Goal: Information Seeking & Learning: Learn about a topic

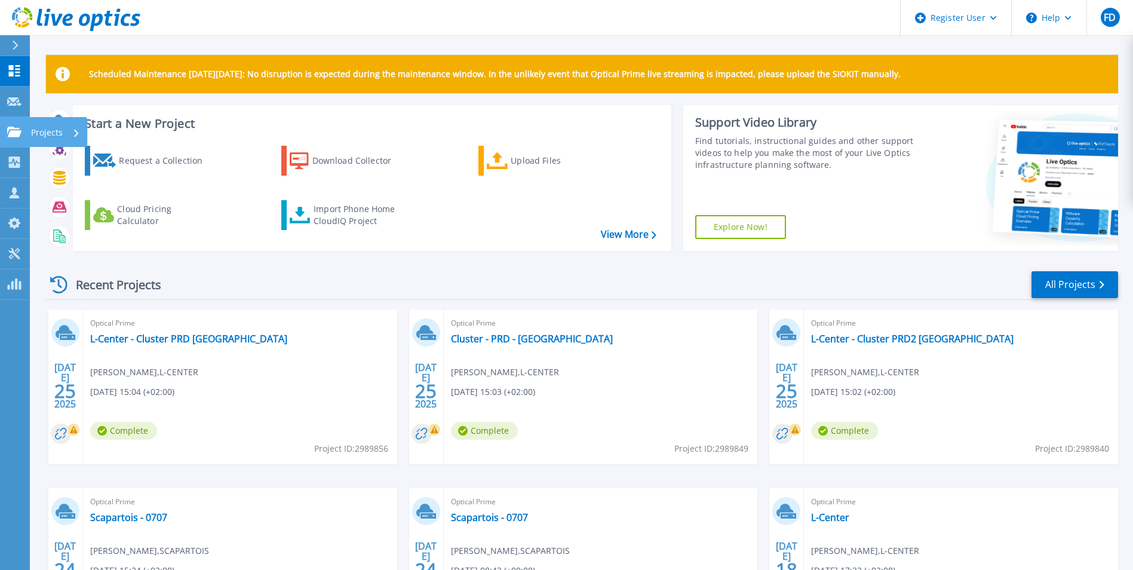
click at [8, 136] on icon at bounding box center [14, 132] width 14 height 10
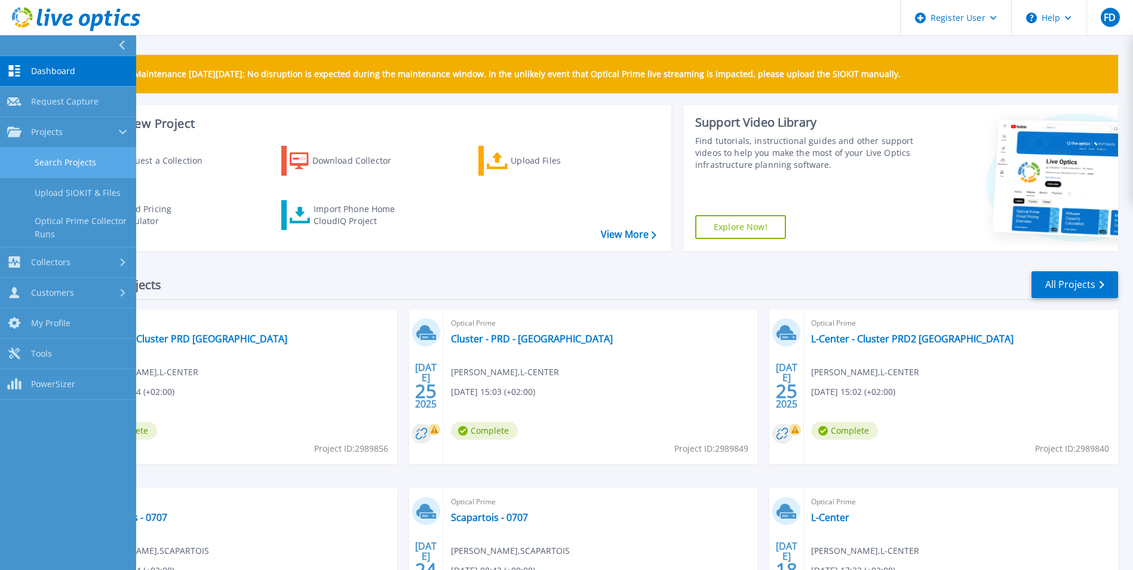
click at [73, 168] on link "Search Projects" at bounding box center [68, 163] width 136 height 30
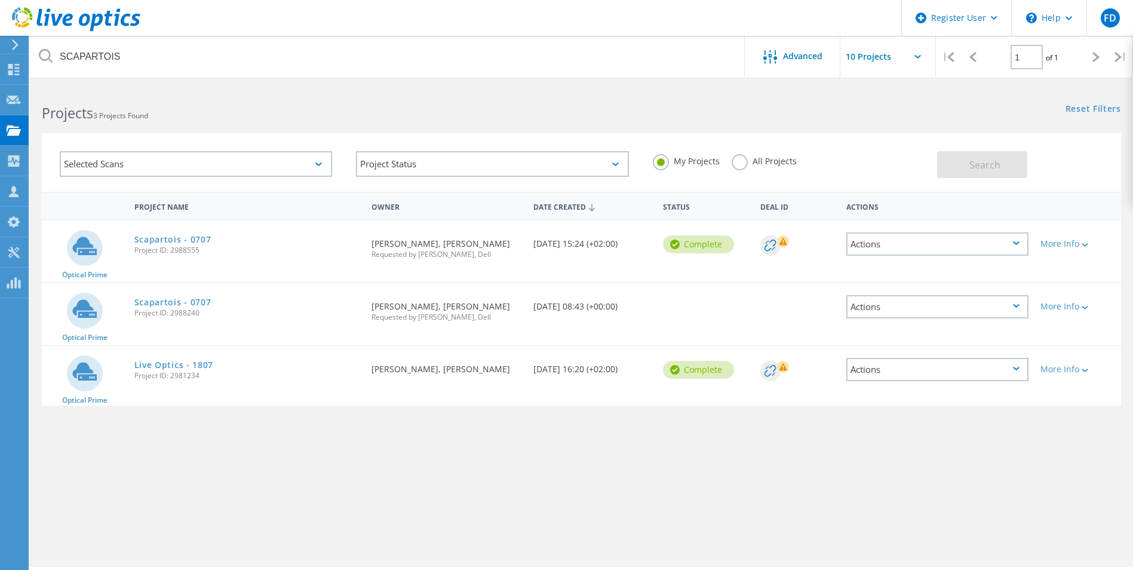
click at [739, 163] on label "All Projects" at bounding box center [764, 159] width 65 height 11
click at [0, 0] on input "All Projects" at bounding box center [0, 0] width 0 height 0
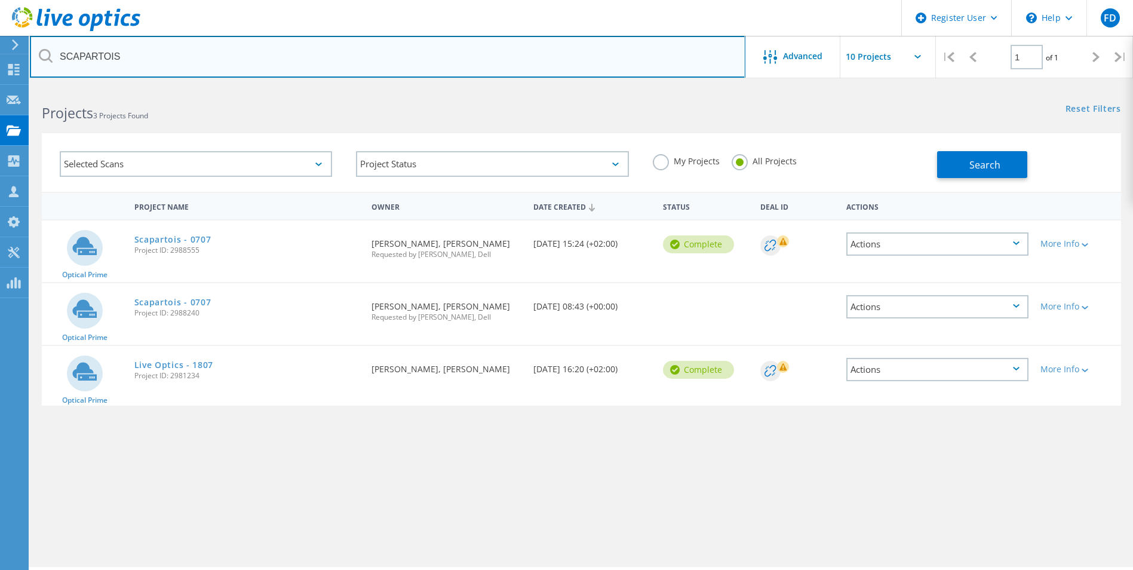
click at [155, 56] on input "SCAPARTOIS" at bounding box center [388, 57] width 716 height 42
type input "ingerop"
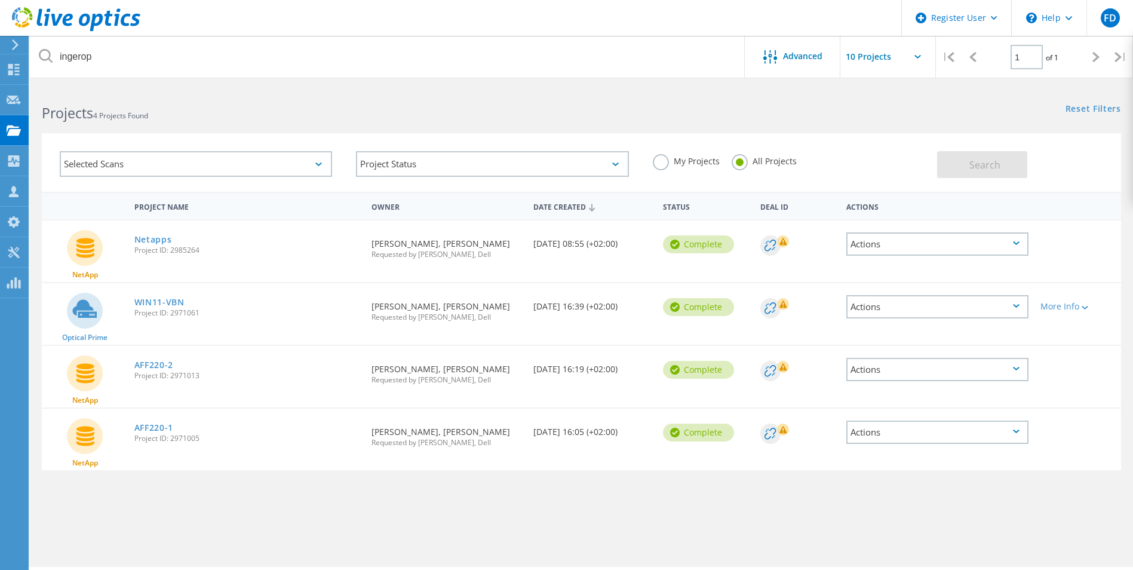
click at [197, 250] on span "Project ID: 2985264" at bounding box center [247, 250] width 226 height 7
copy span "2985264"
click at [297, 235] on div "Netapps Project ID: 2985264" at bounding box center [247, 242] width 238 height 45
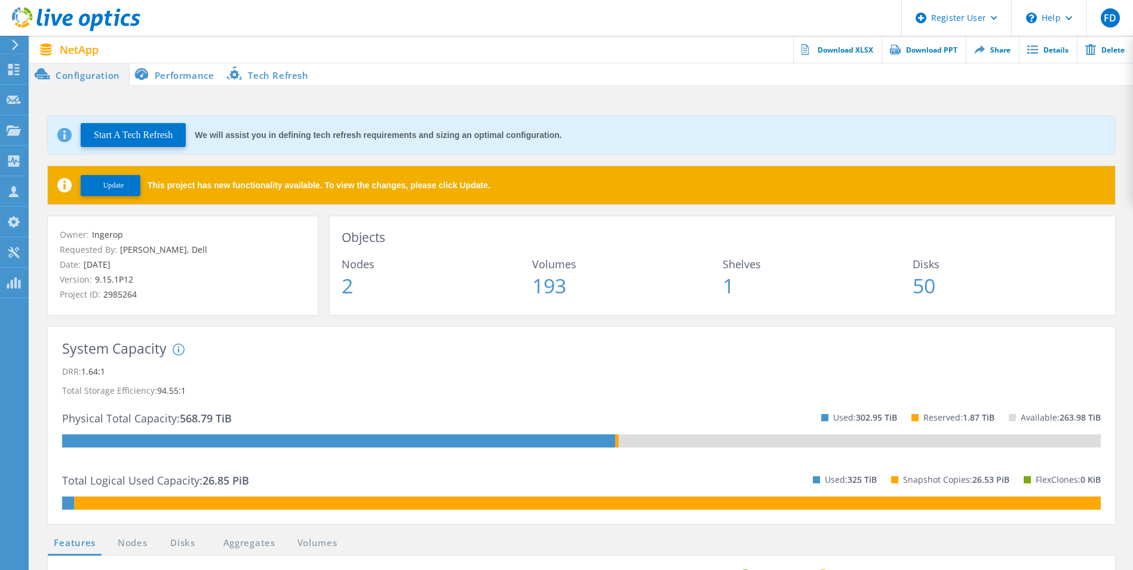
click at [195, 75] on li "Performance" at bounding box center [177, 74] width 94 height 24
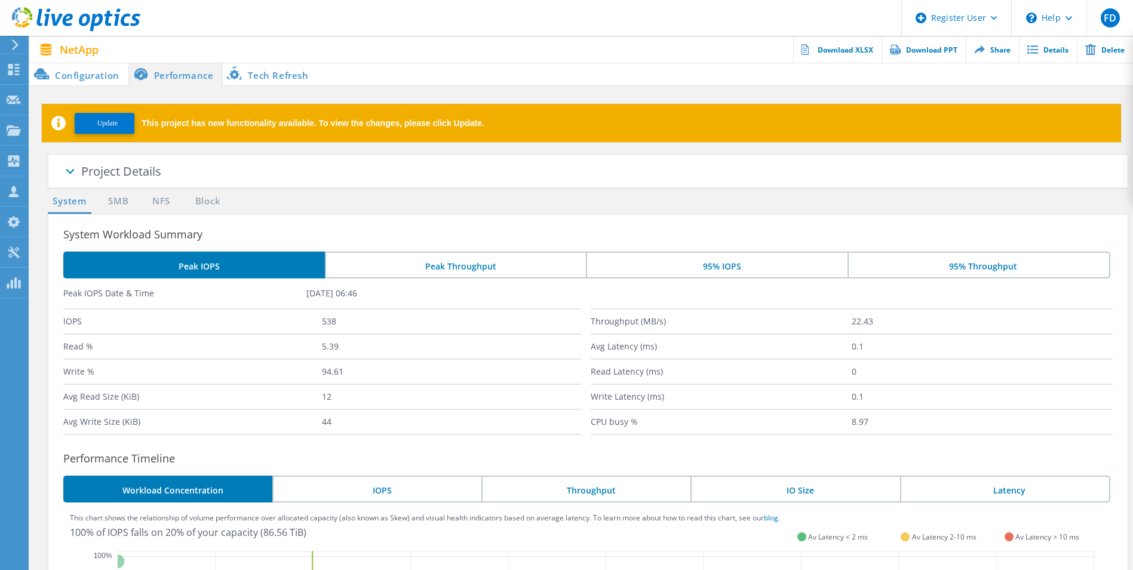
click at [273, 68] on li "Tech Refresh" at bounding box center [270, 74] width 94 height 24
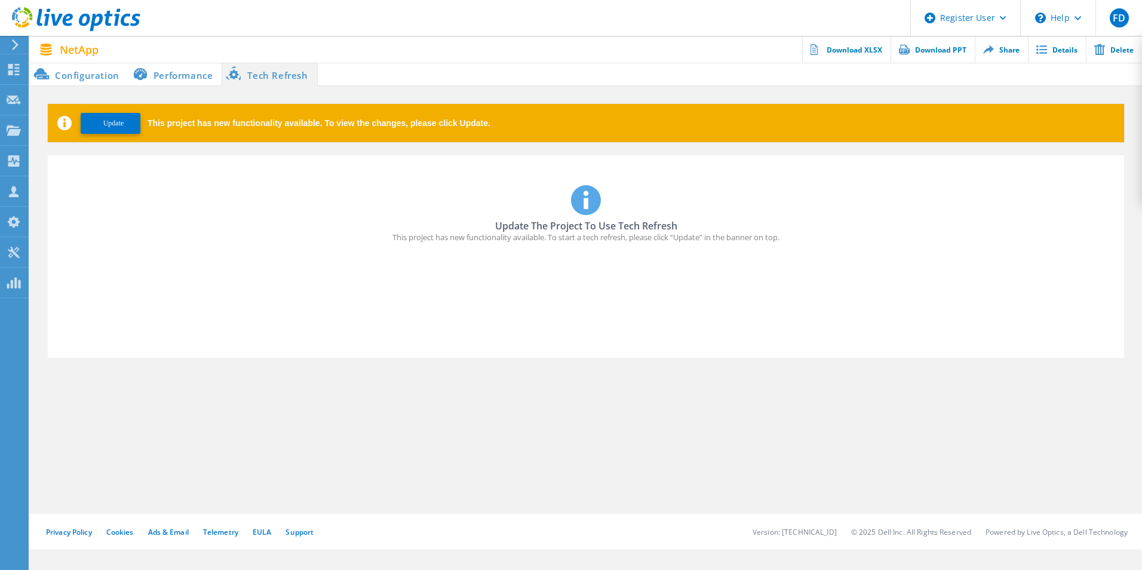
click at [107, 75] on li "Configuration" at bounding box center [79, 74] width 99 height 24
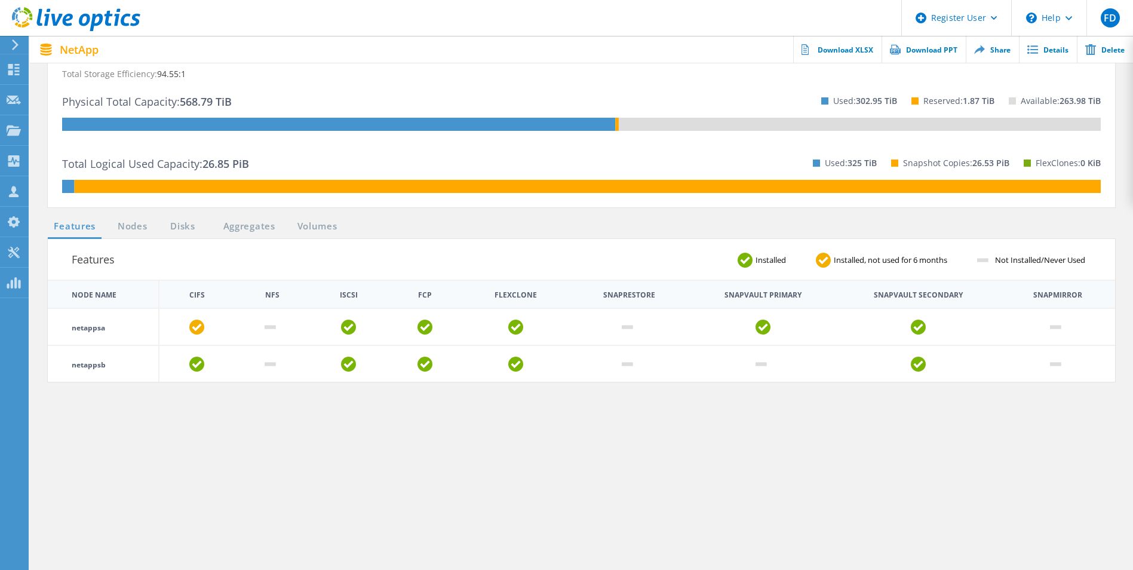
scroll to position [122, 0]
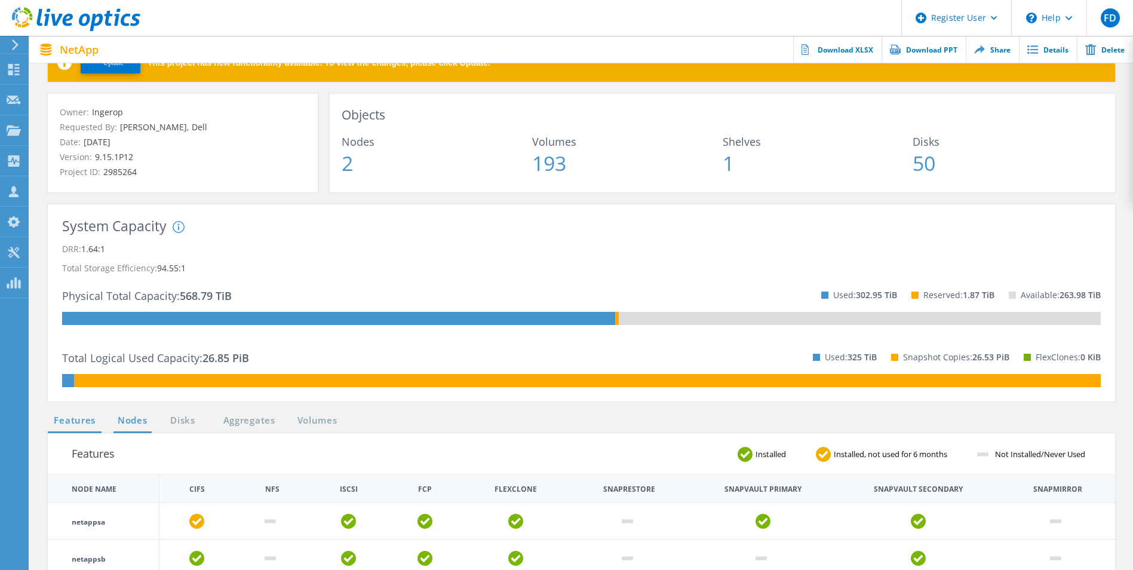
click at [146, 414] on link "Nodes" at bounding box center [133, 420] width 38 height 15
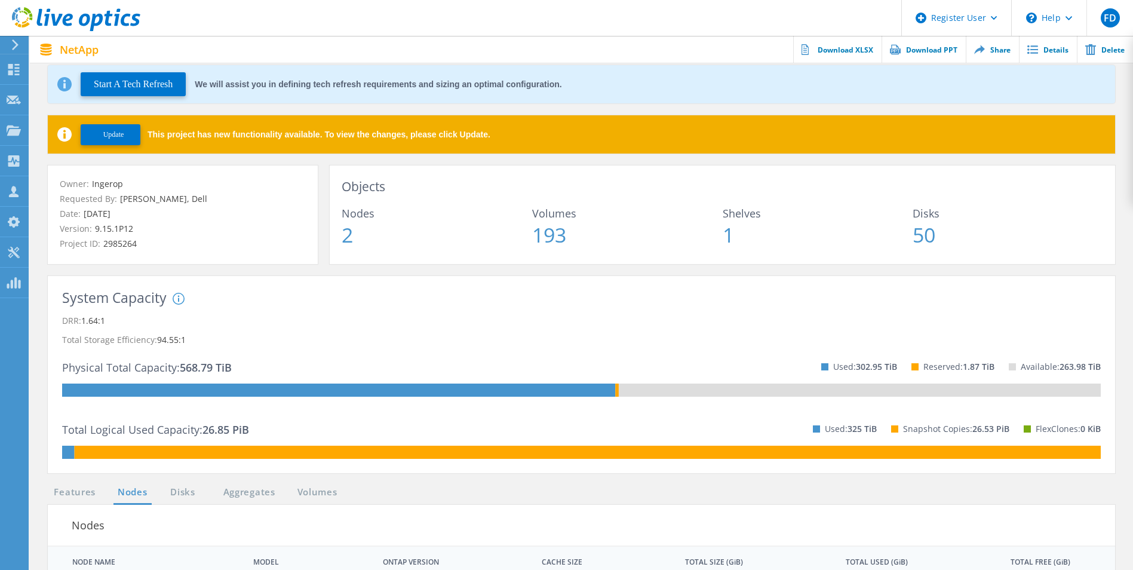
scroll to position [51, 0]
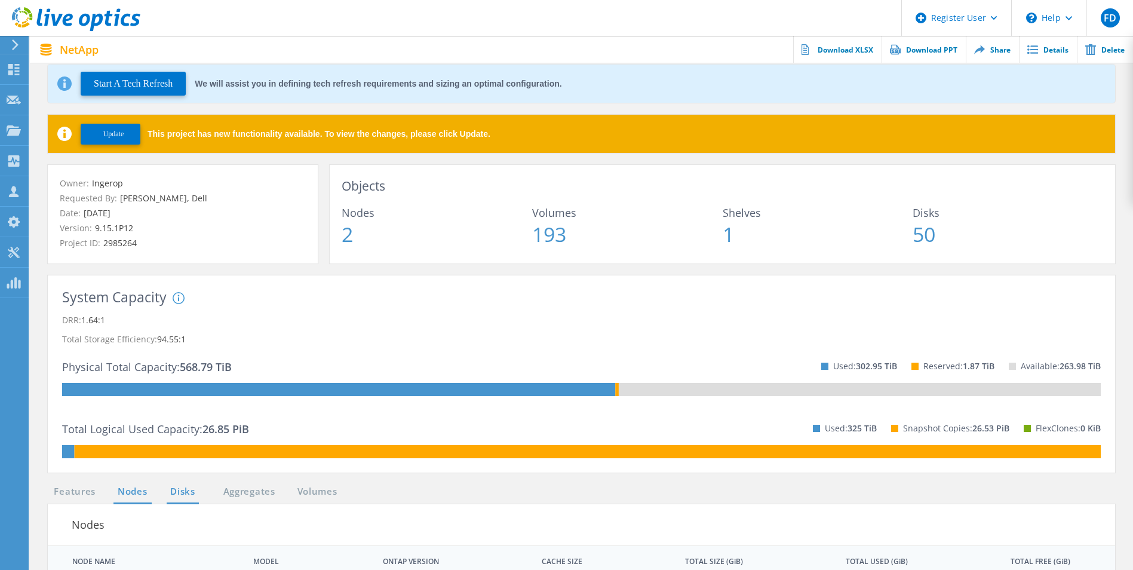
click at [175, 487] on link "Disks" at bounding box center [183, 491] width 32 height 15
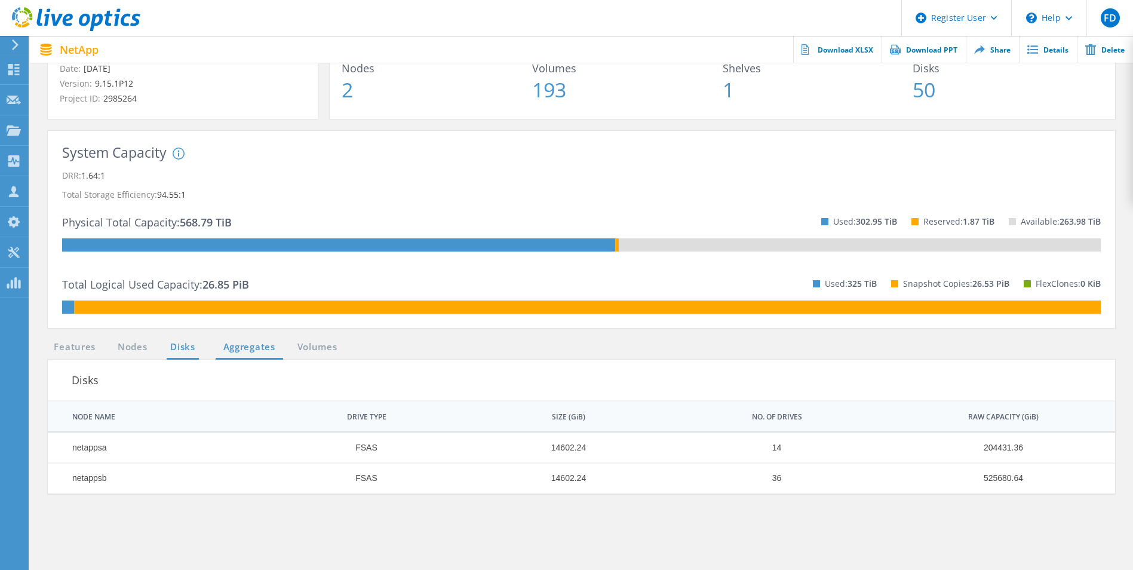
click at [250, 346] on link "Aggregates" at bounding box center [250, 347] width 68 height 15
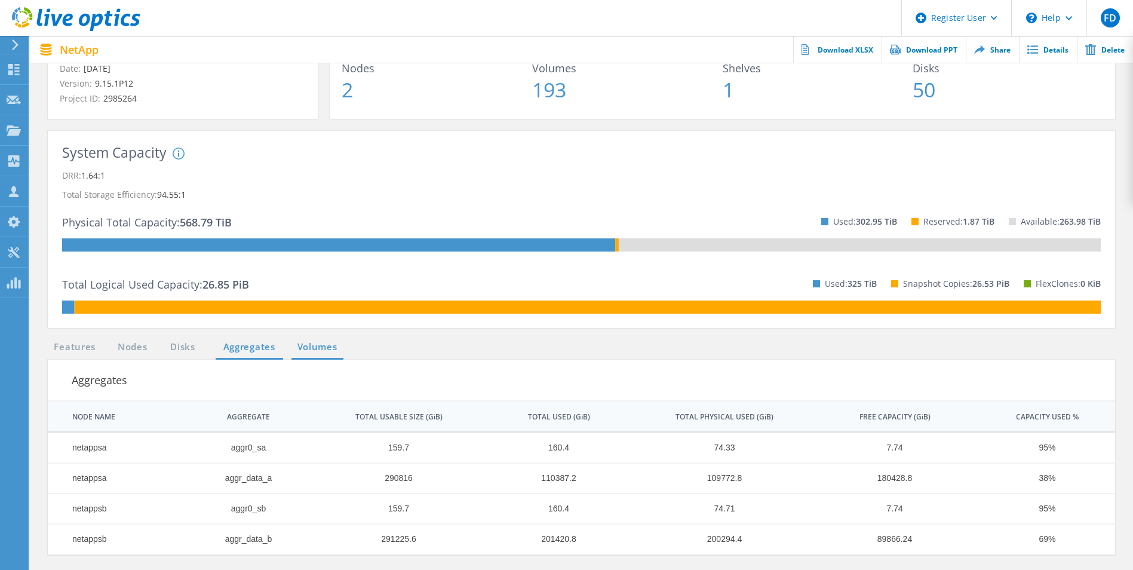
click at [309, 347] on link "Volumes" at bounding box center [318, 347] width 52 height 15
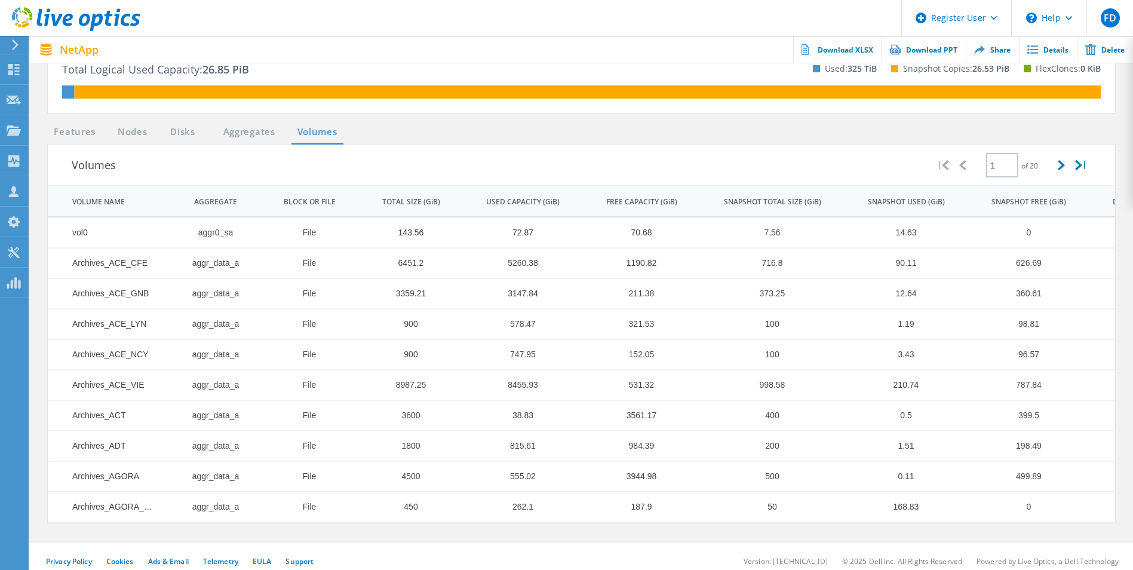
scroll to position [349, 0]
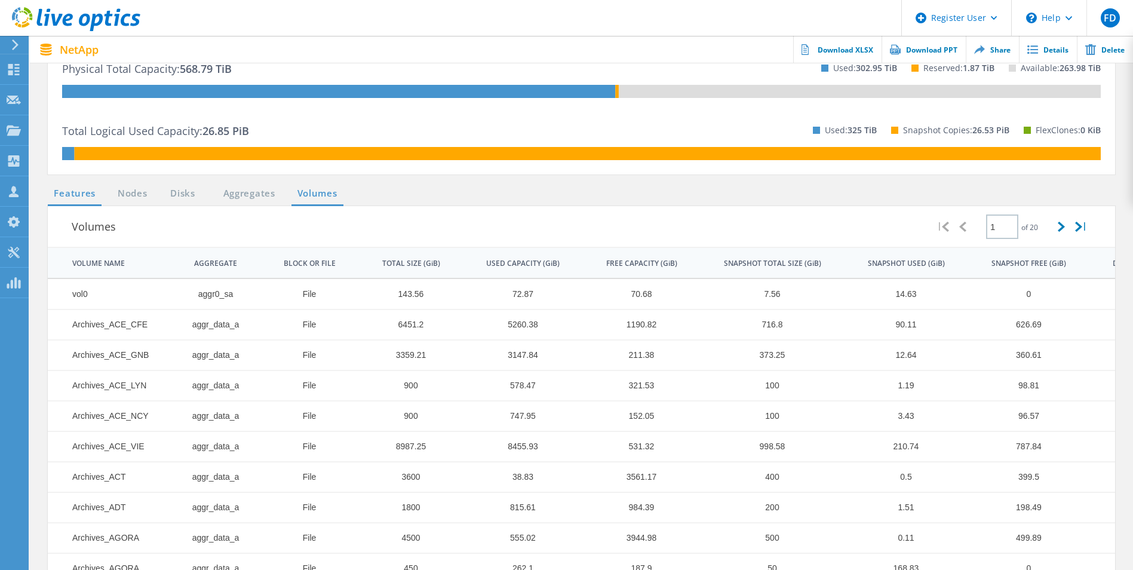
click at [76, 198] on link "Features" at bounding box center [75, 193] width 54 height 15
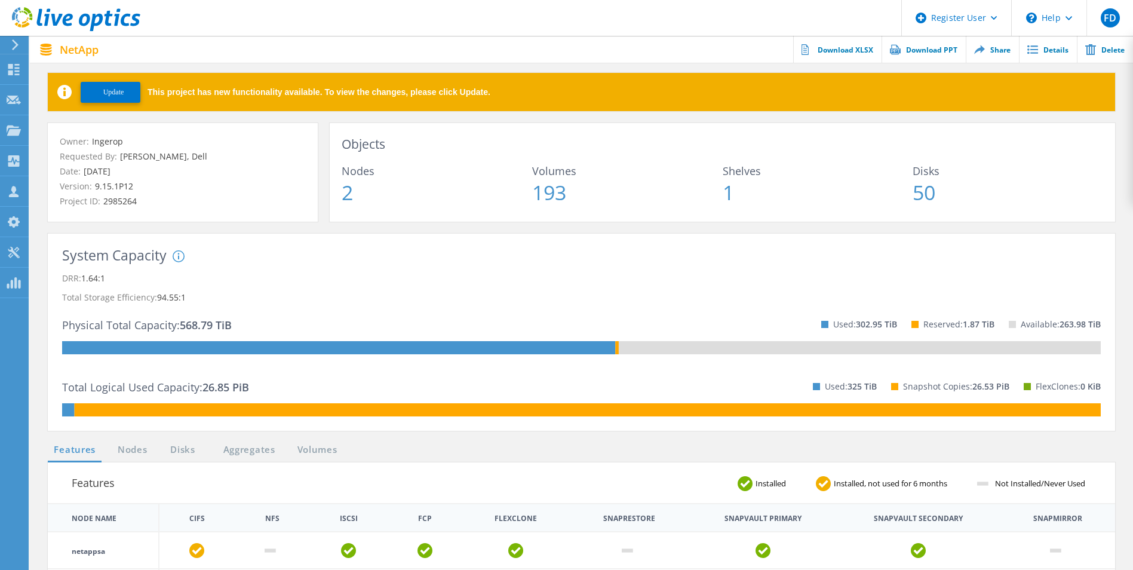
scroll to position [0, 0]
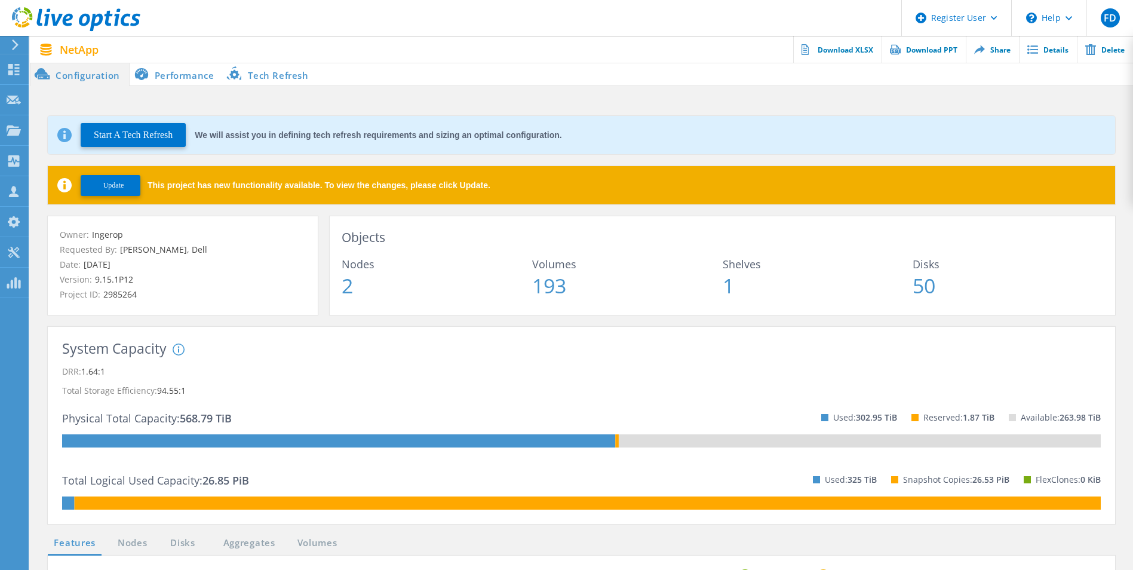
click at [182, 73] on li "Performance" at bounding box center [177, 74] width 94 height 24
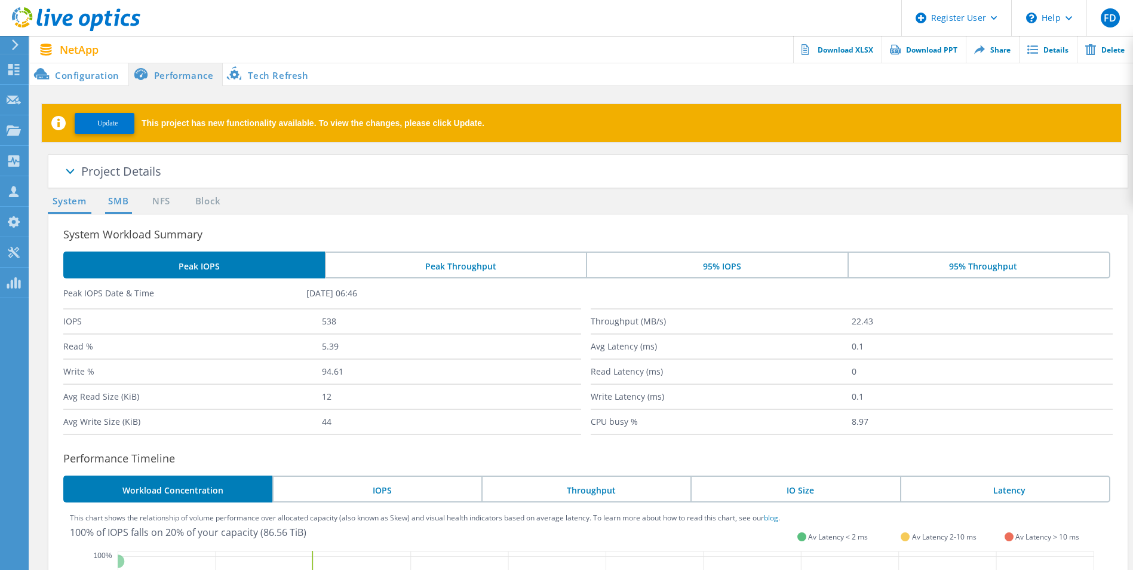
click at [122, 205] on link "SMB" at bounding box center [118, 201] width 26 height 15
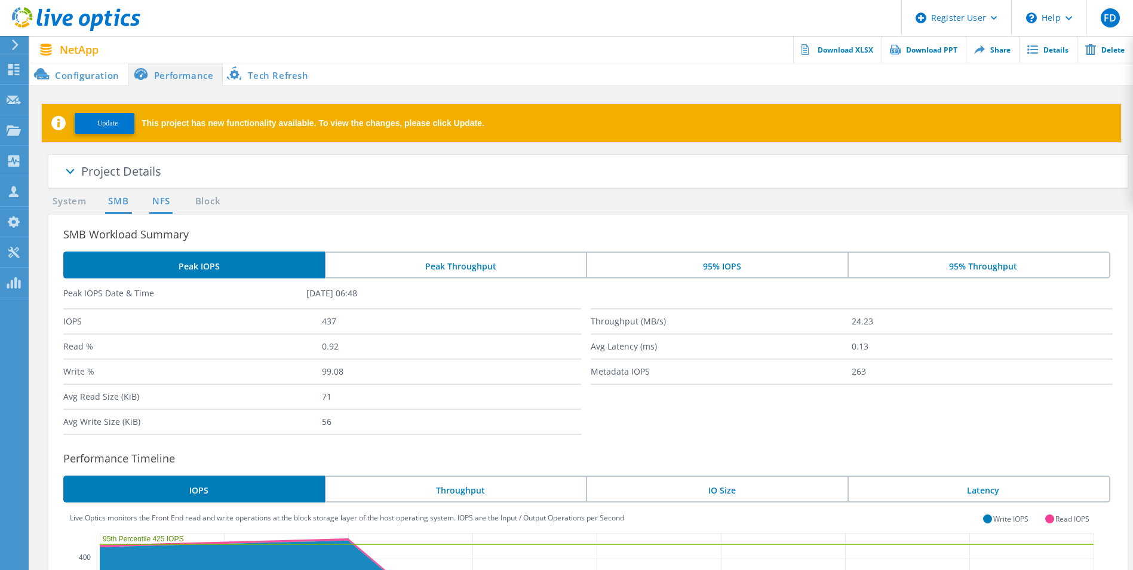
click at [162, 205] on link "NFS" at bounding box center [160, 201] width 23 height 15
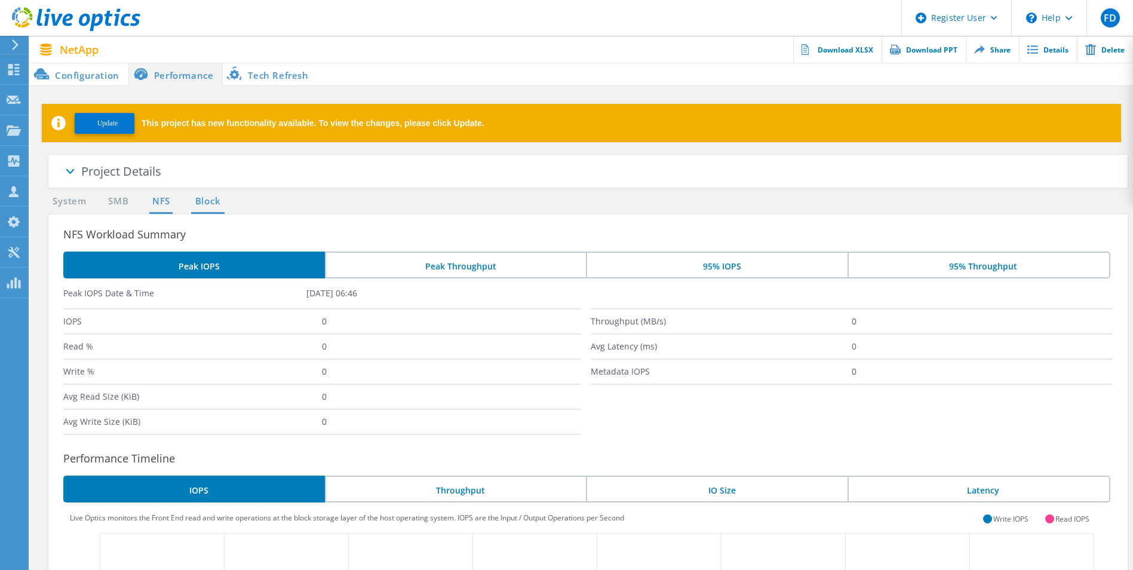
click at [206, 207] on link "Block" at bounding box center [207, 201] width 33 height 15
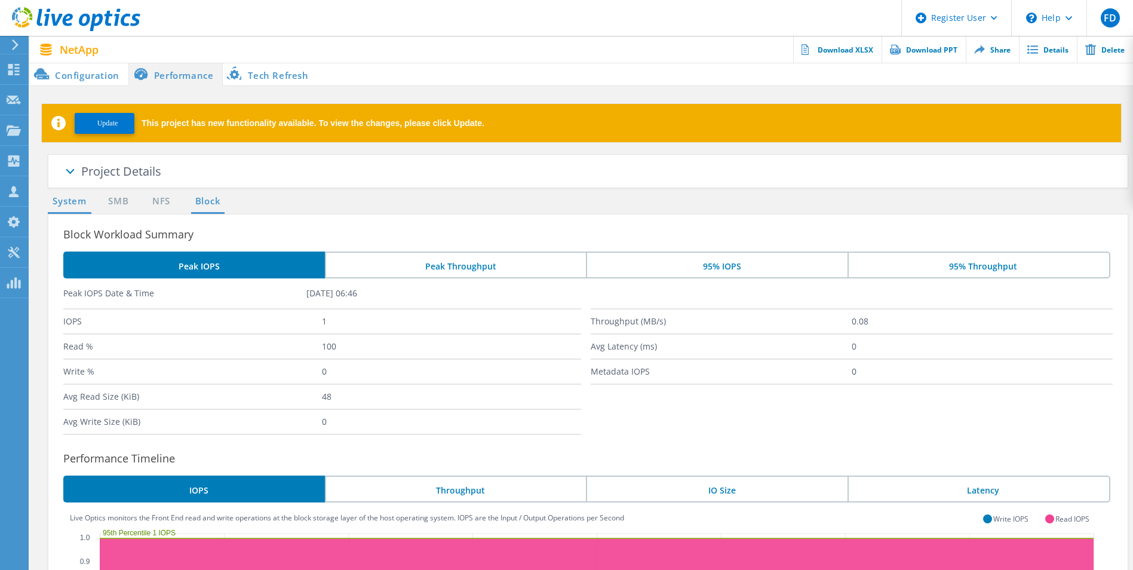
click at [67, 207] on link "System" at bounding box center [70, 201] width 44 height 15
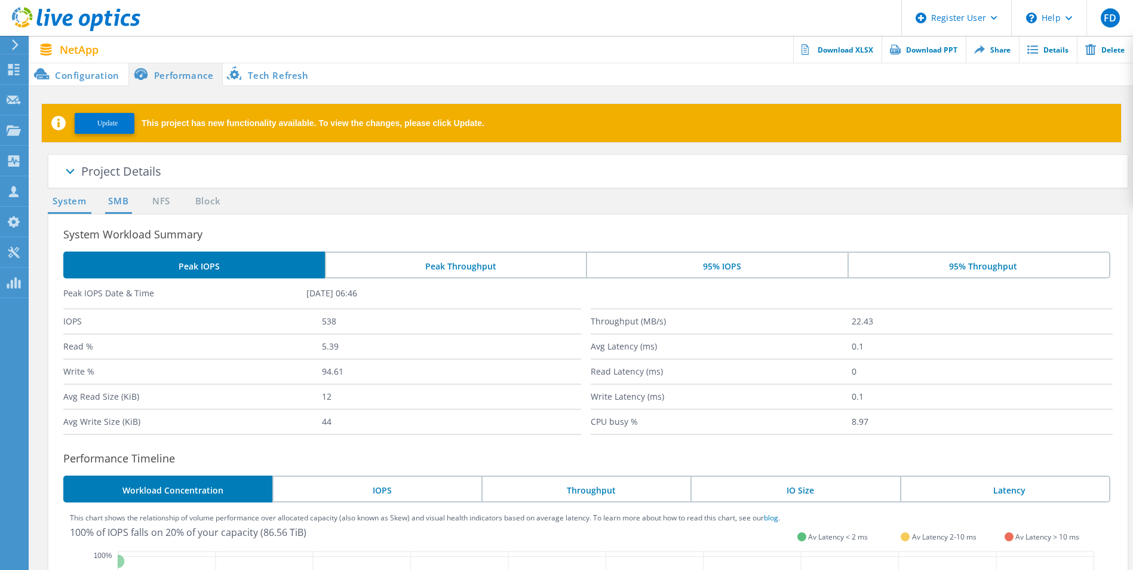
click at [119, 202] on link "SMB" at bounding box center [118, 201] width 26 height 15
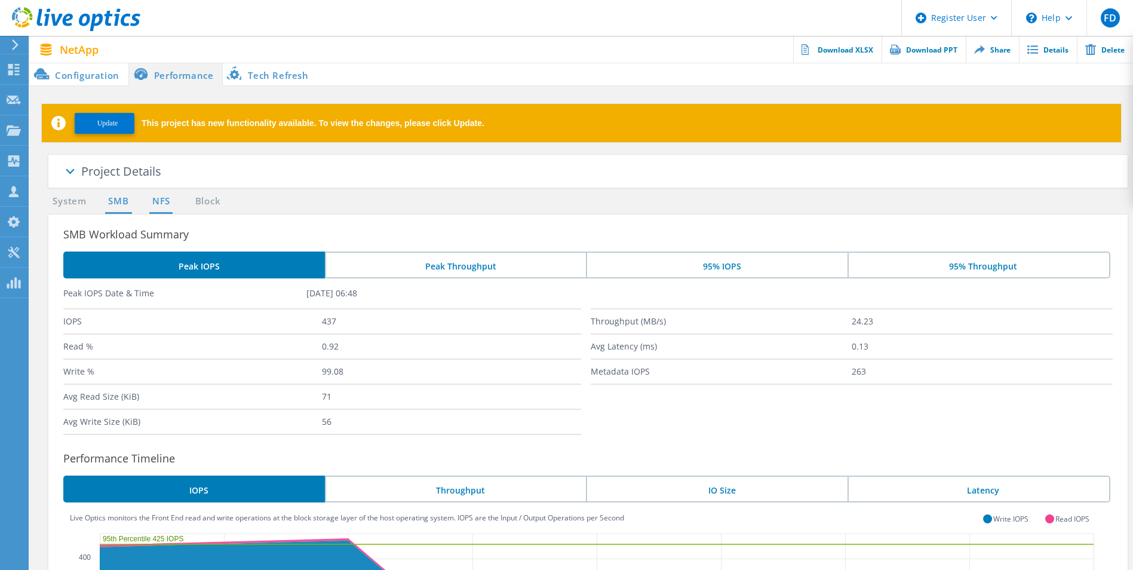
click at [162, 199] on link "NFS" at bounding box center [160, 201] width 23 height 15
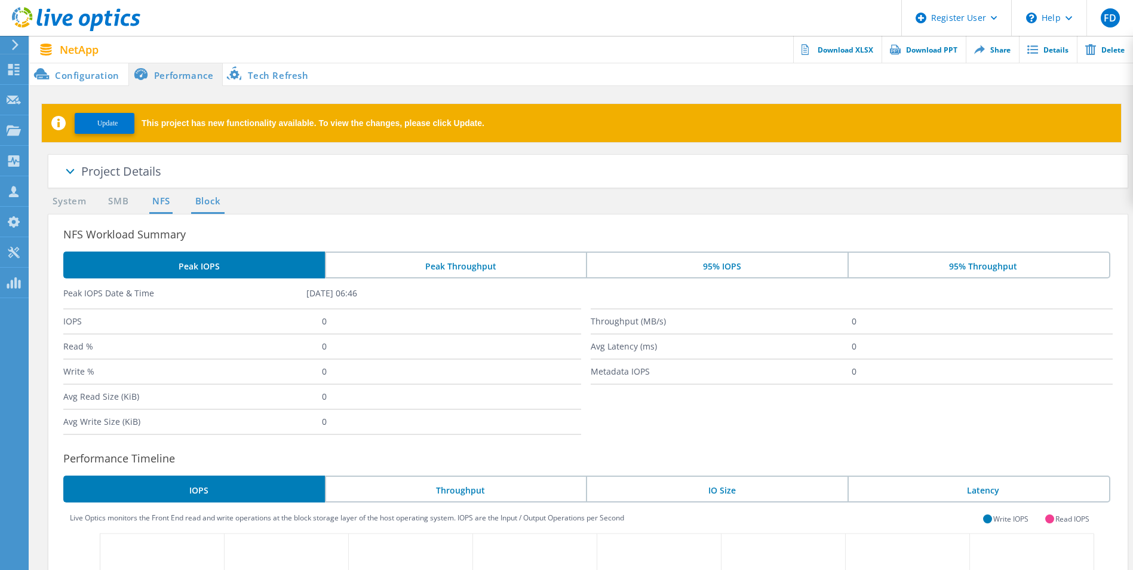
click at [200, 197] on link "Block" at bounding box center [207, 201] width 33 height 15
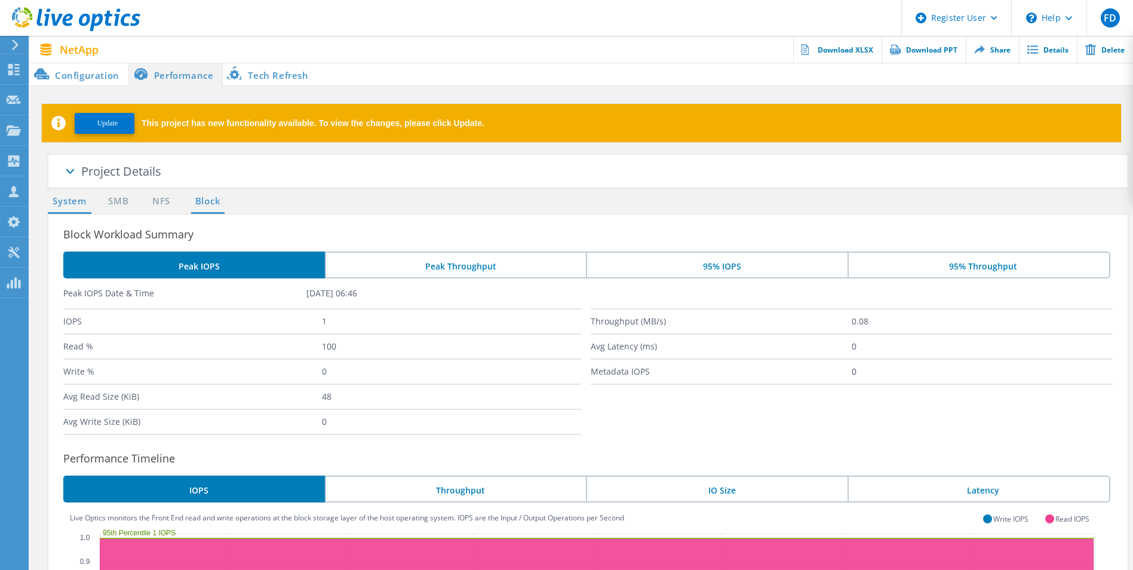
click at [62, 203] on link "System" at bounding box center [70, 201] width 44 height 15
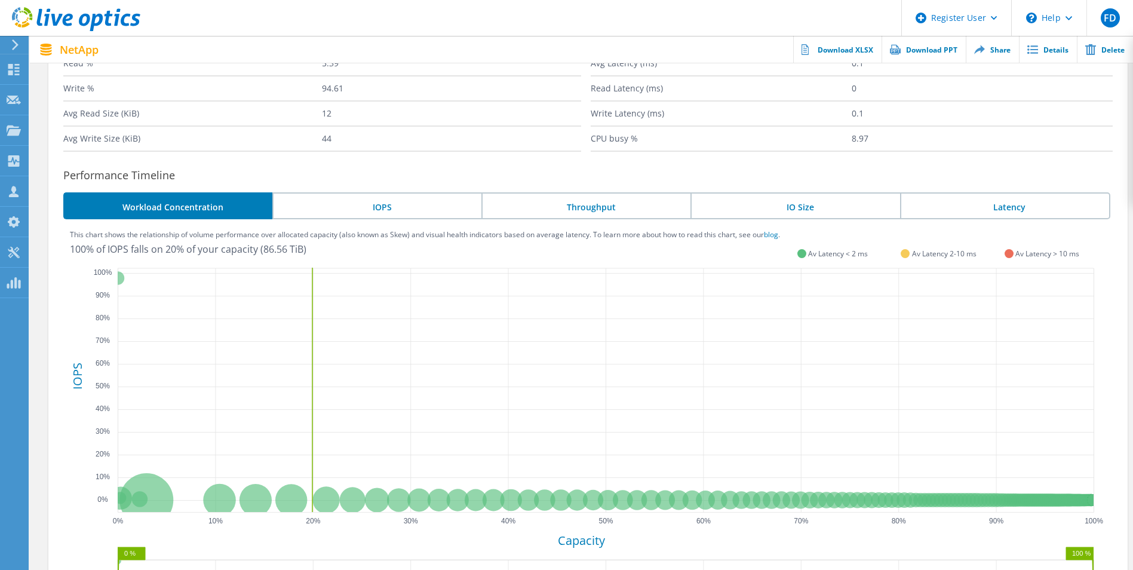
scroll to position [283, 0]
click at [427, 205] on li "IOPS" at bounding box center [376, 206] width 209 height 27
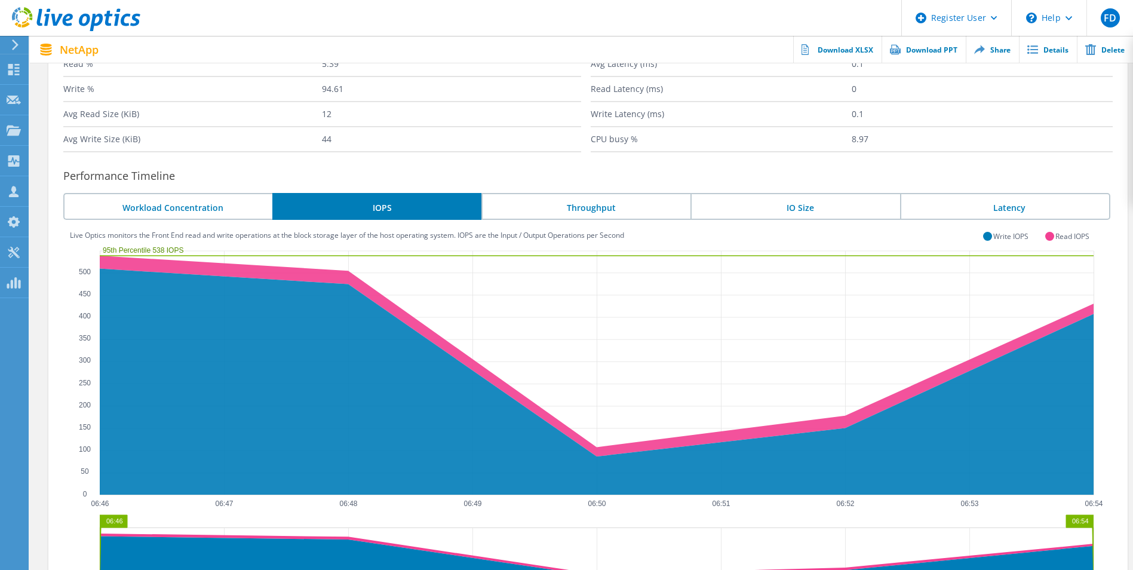
click at [597, 210] on li "Throughput" at bounding box center [585, 206] width 209 height 27
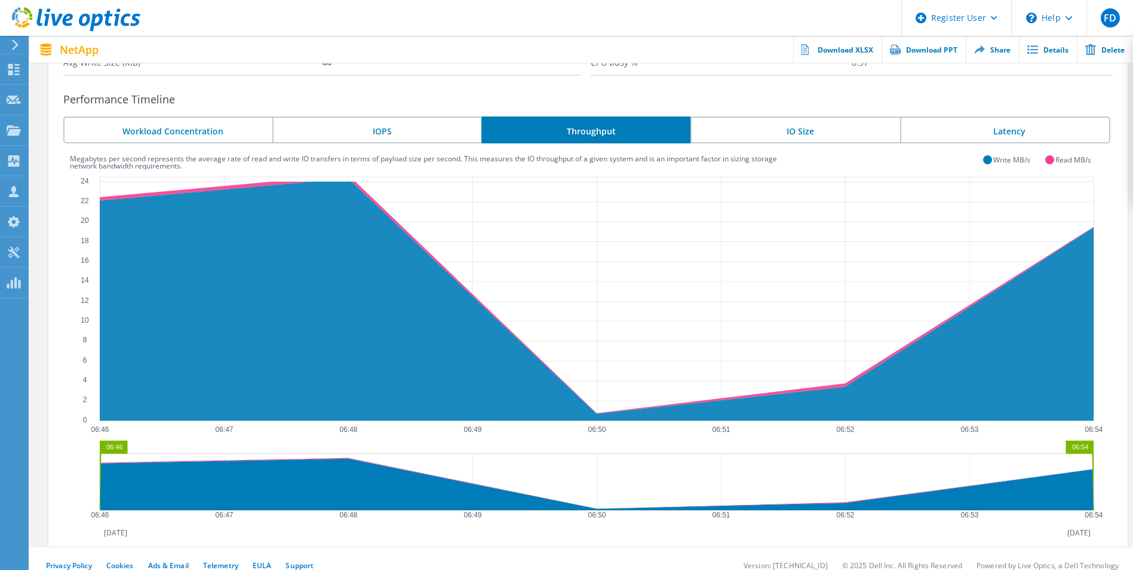
click at [774, 125] on li "IO Size" at bounding box center [795, 129] width 209 height 27
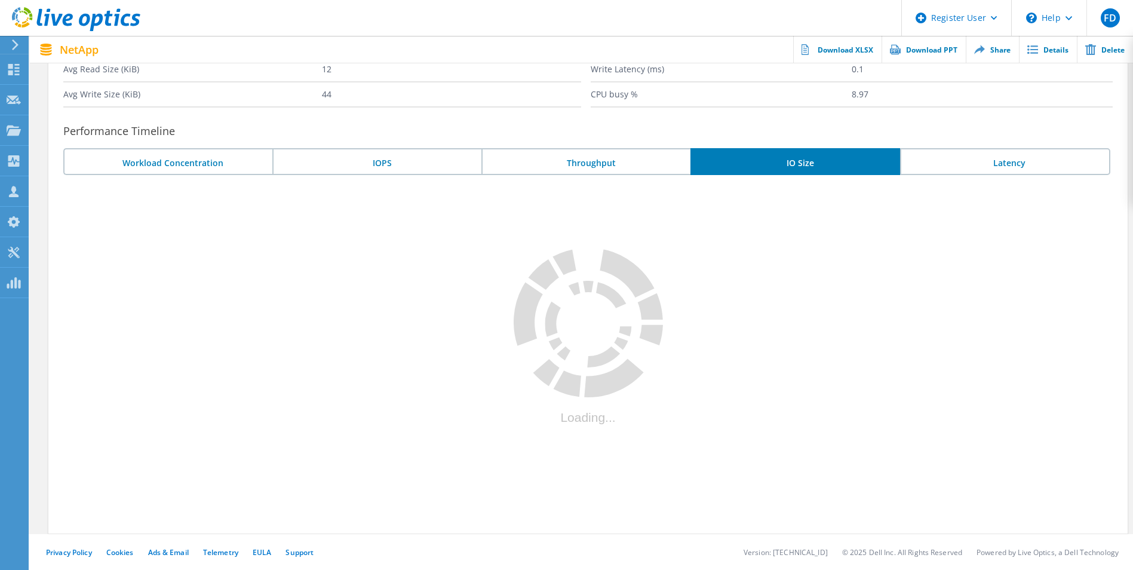
scroll to position [359, 0]
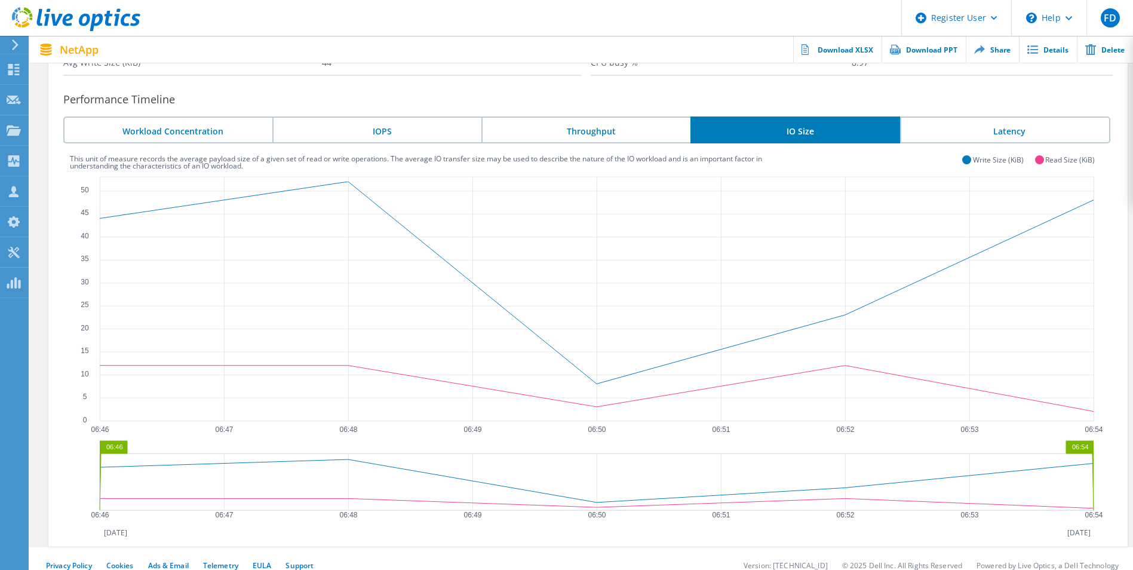
click at [799, 234] on icon "0 5 10 15 20 25 30 35 40 45 50 06:46 06:47 06:48 06:49 06:50 06:51 06:52 06:53 …" at bounding box center [588, 349] width 1036 height 358
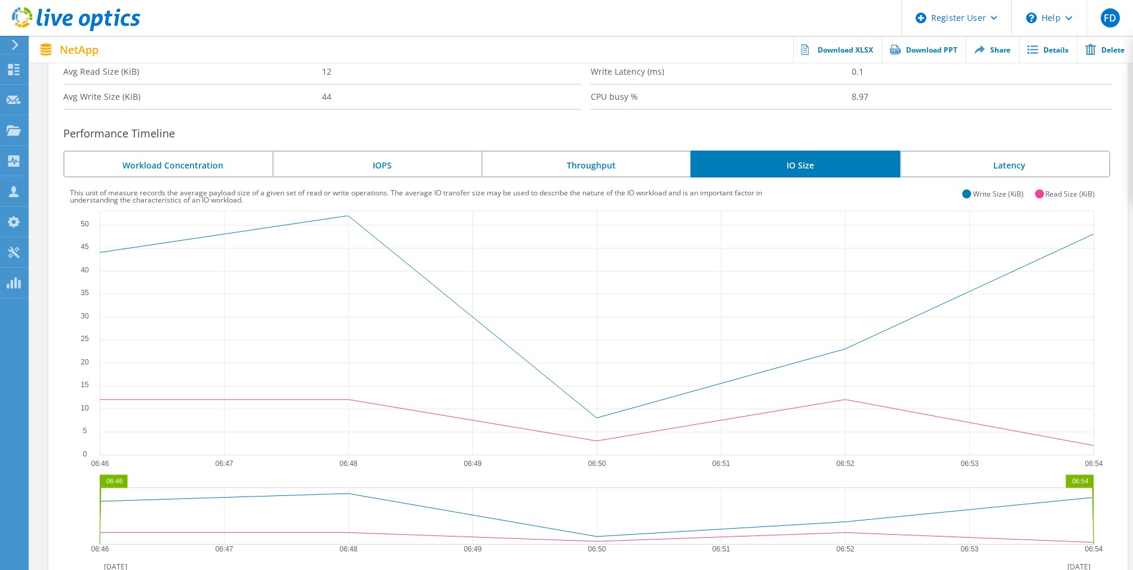
scroll to position [324, 0]
drag, startPoint x: 908, startPoint y: 520, endPoint x: 784, endPoint y: 526, distance: 123.8
click at [784, 526] on g "06:46 06:54" at bounding box center [597, 511] width 998 height 71
click at [989, 145] on lo-performance-timeline "Performance Timeline Workload Concentration IOPS Throughput IO Size Latency Thi…" at bounding box center [587, 348] width 1079 height 446
click at [962, 161] on li "Latency" at bounding box center [1005, 164] width 210 height 27
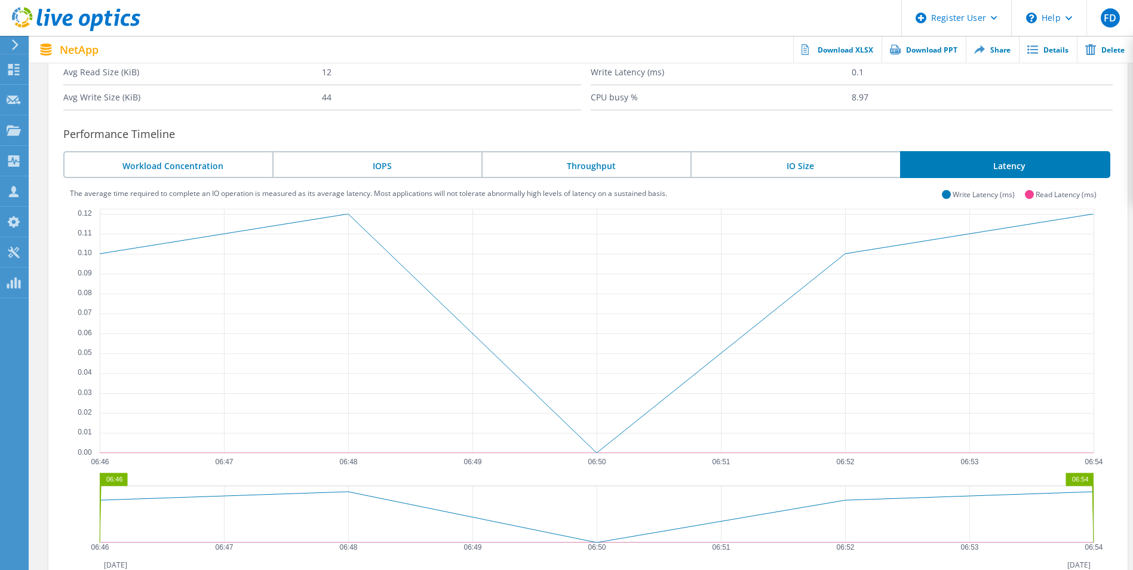
click at [836, 169] on li "IO Size" at bounding box center [795, 164] width 209 height 27
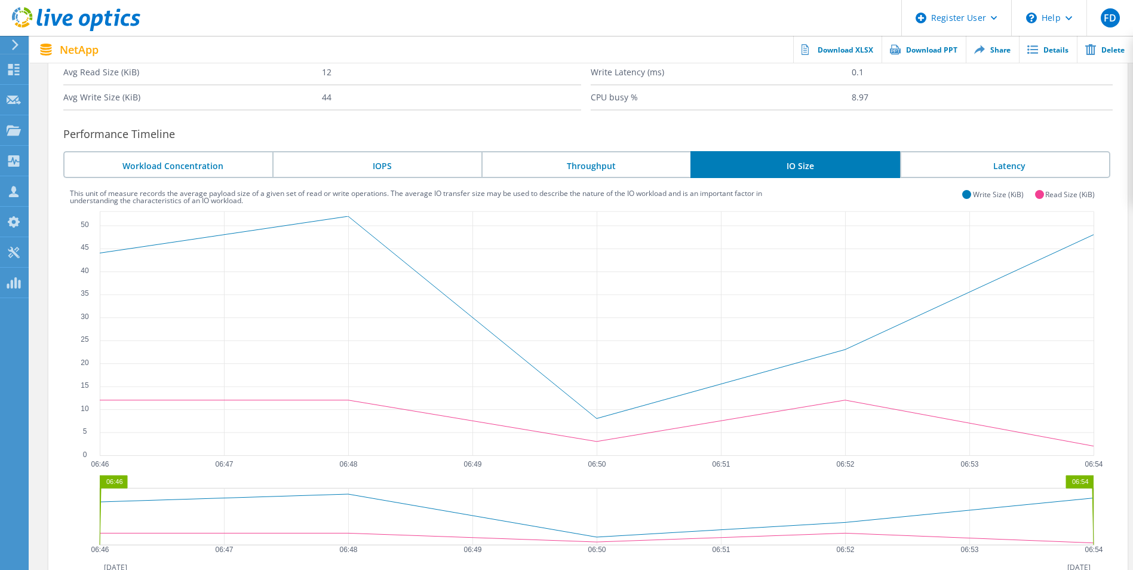
scroll to position [0, 0]
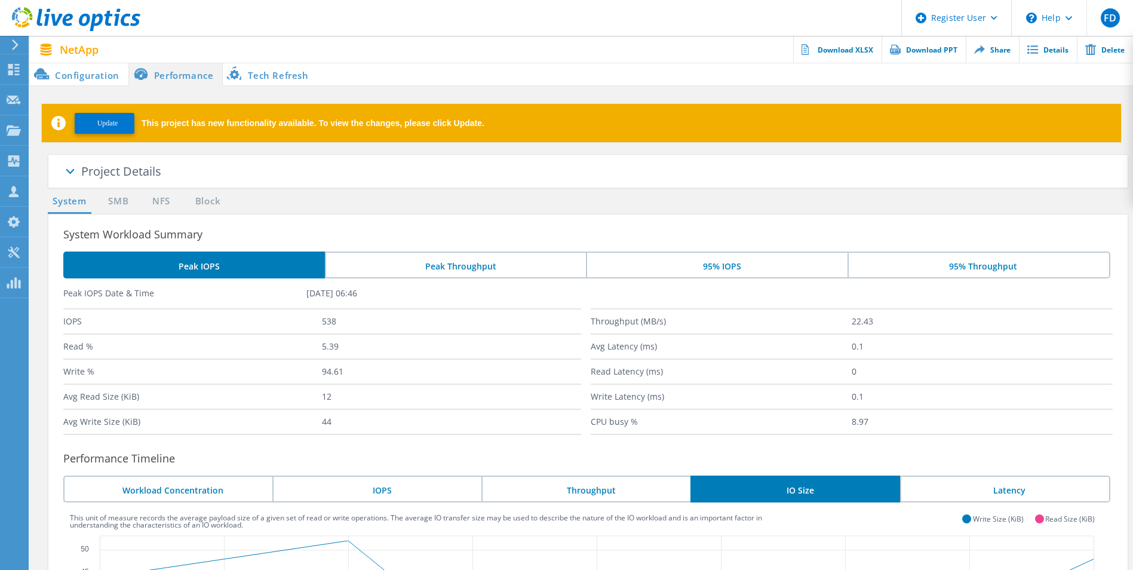
click at [106, 68] on li "Configuration" at bounding box center [79, 74] width 99 height 24
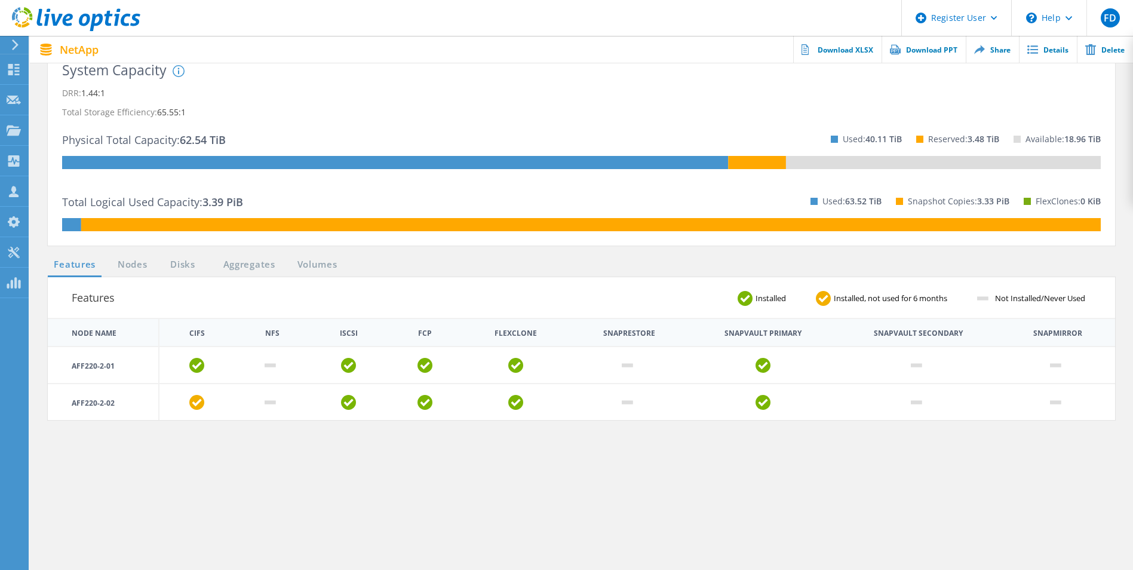
scroll to position [278, 0]
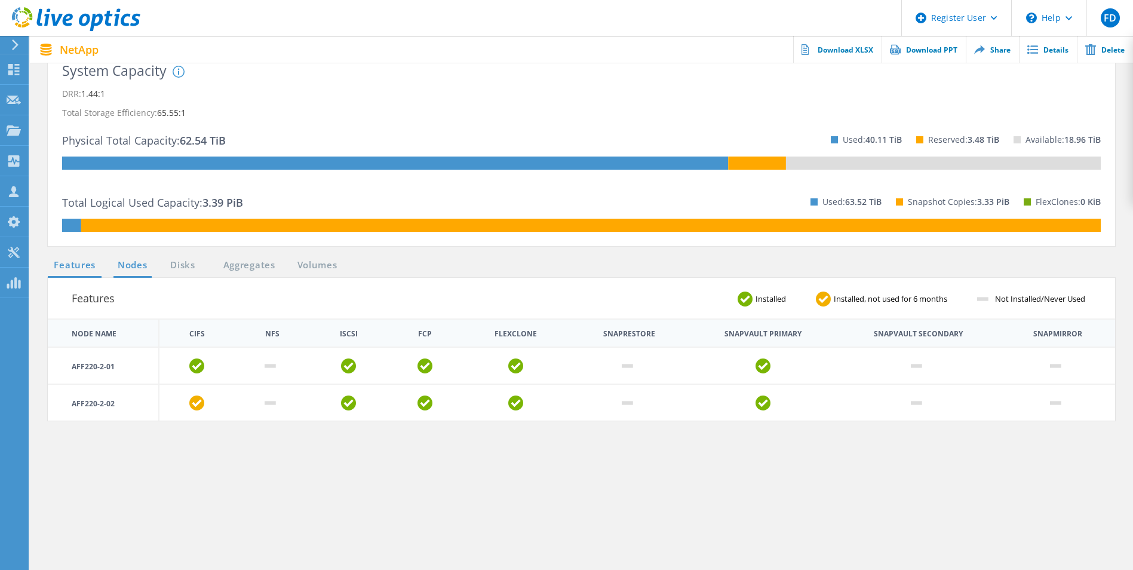
click at [129, 265] on link "Nodes" at bounding box center [133, 265] width 38 height 15
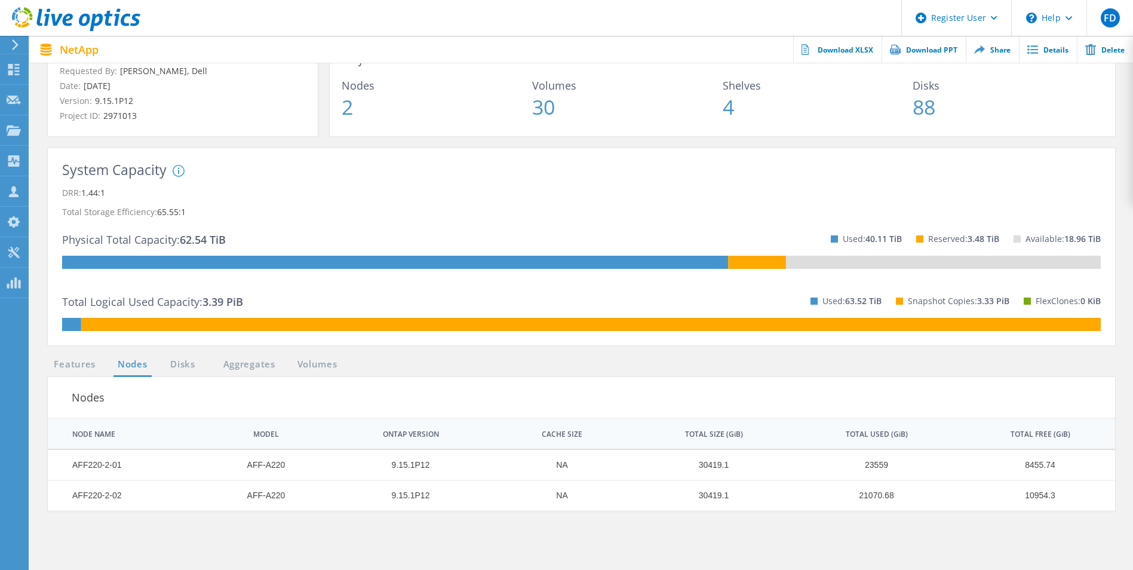
scroll to position [0, 0]
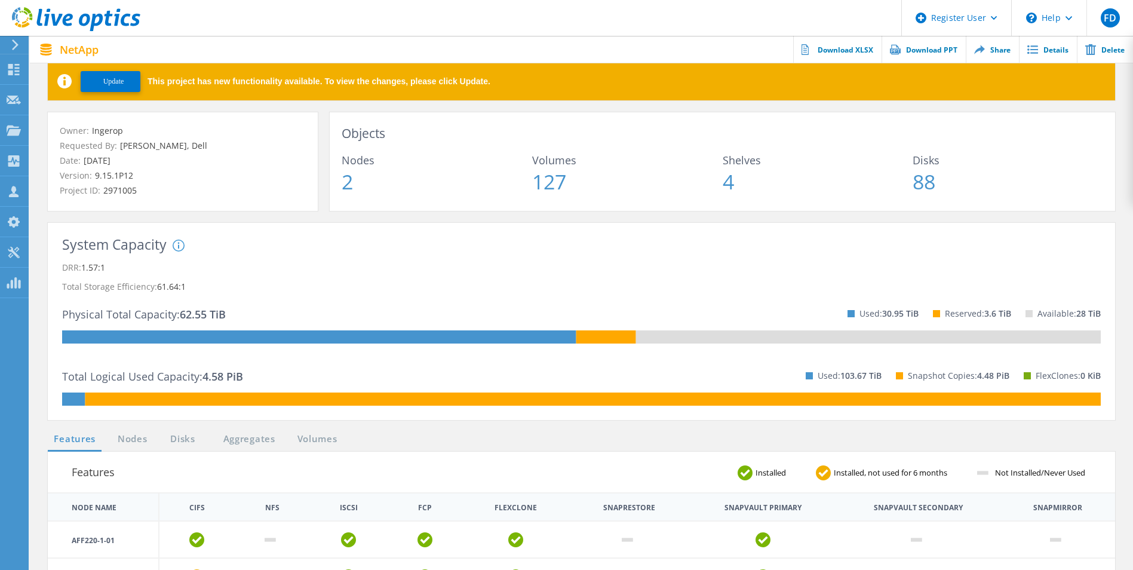
scroll to position [206, 0]
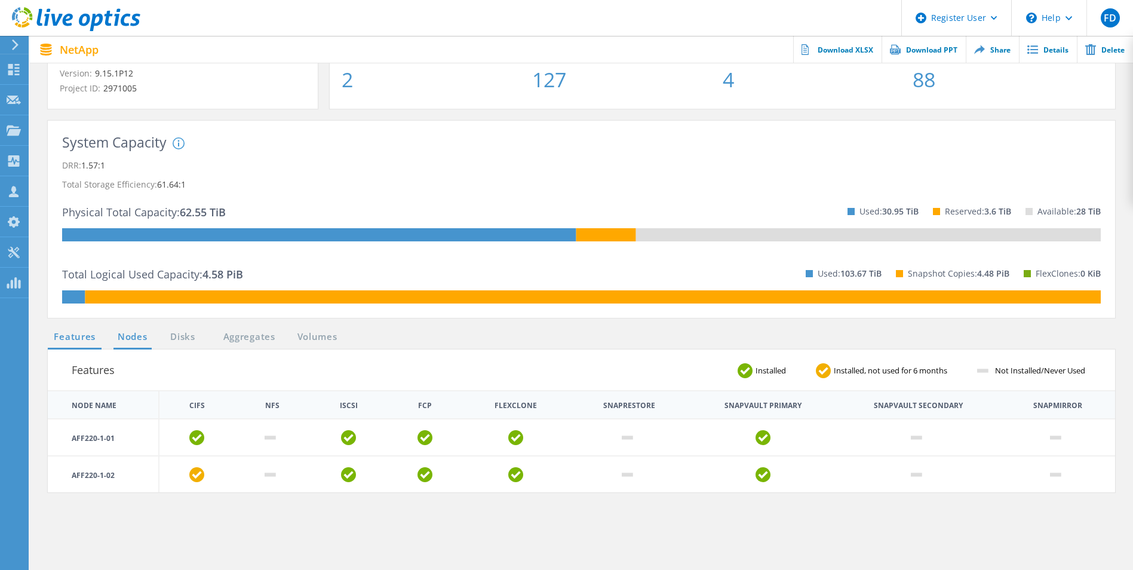
click at [131, 333] on link "Nodes" at bounding box center [133, 337] width 38 height 15
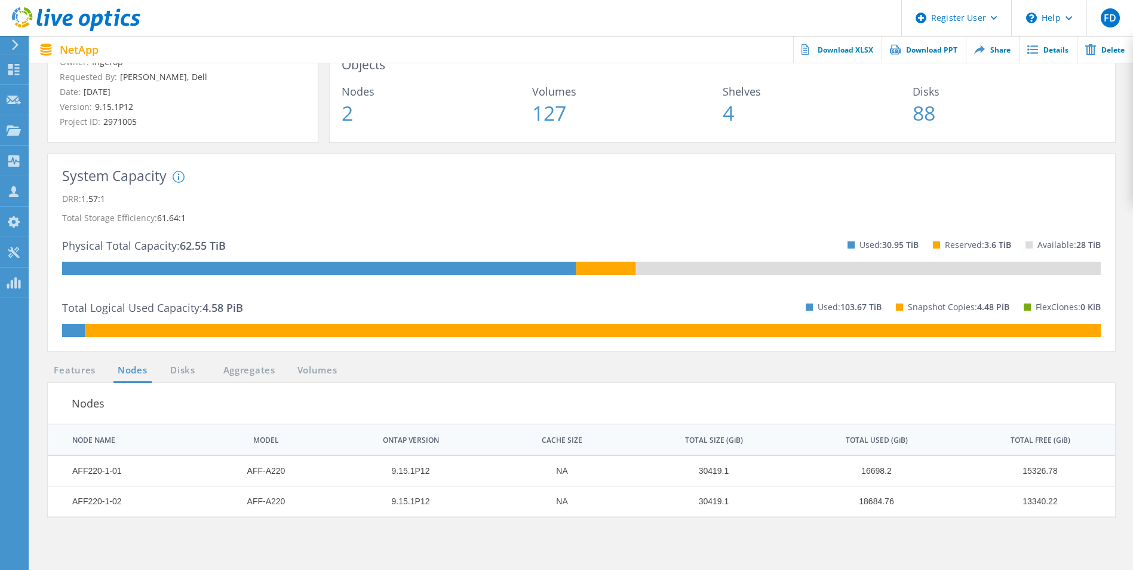
scroll to position [0, 0]
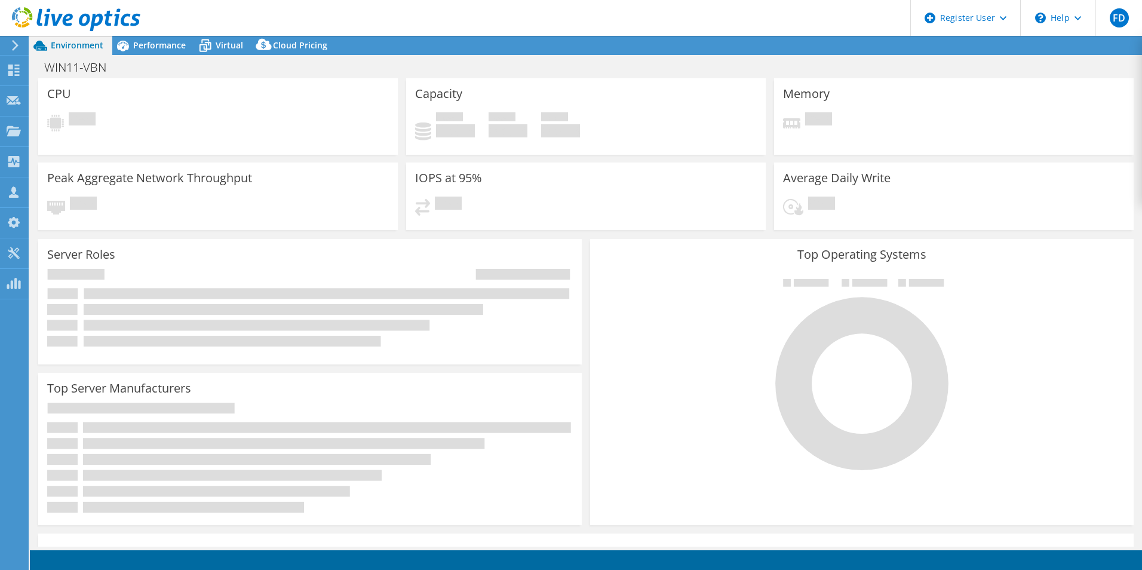
select select "USD"
select select "EUFrankfurt"
select select "EUR"
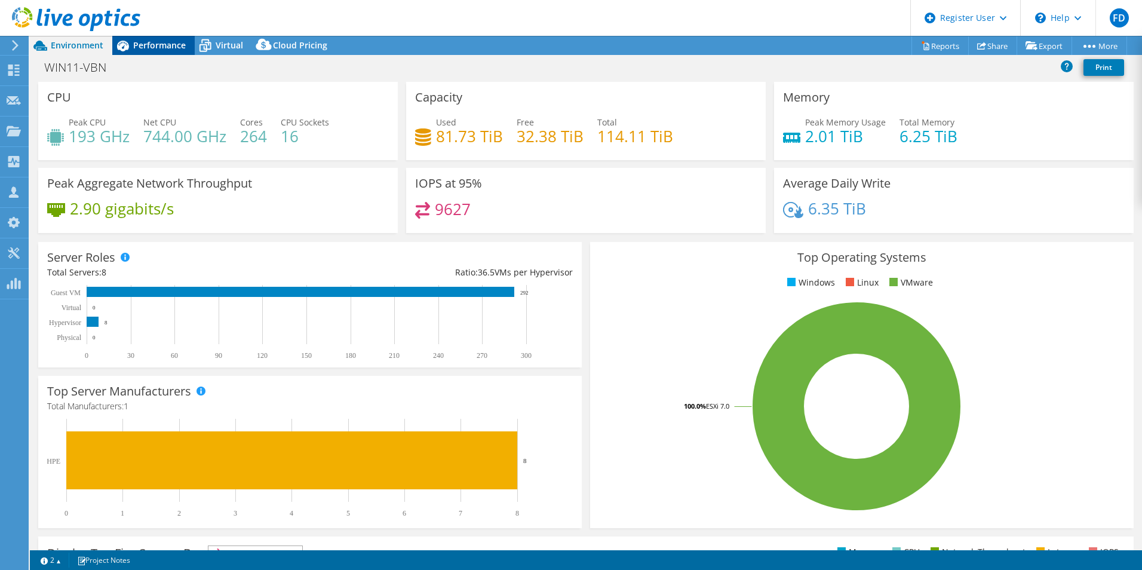
click at [170, 41] on span "Performance" at bounding box center [159, 44] width 53 height 11
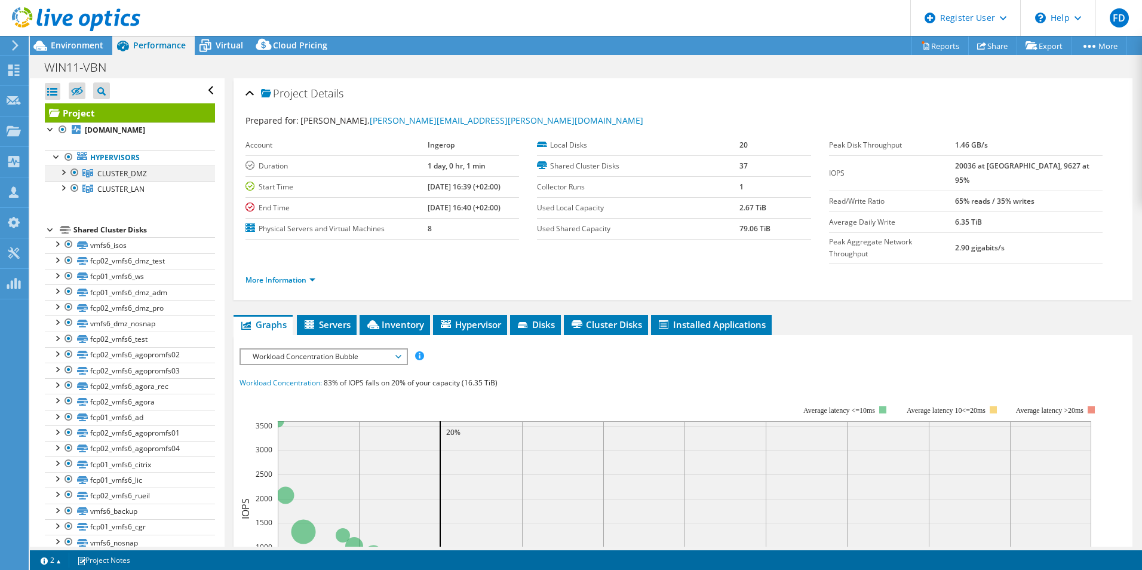
click at [63, 170] on div at bounding box center [63, 171] width 12 height 12
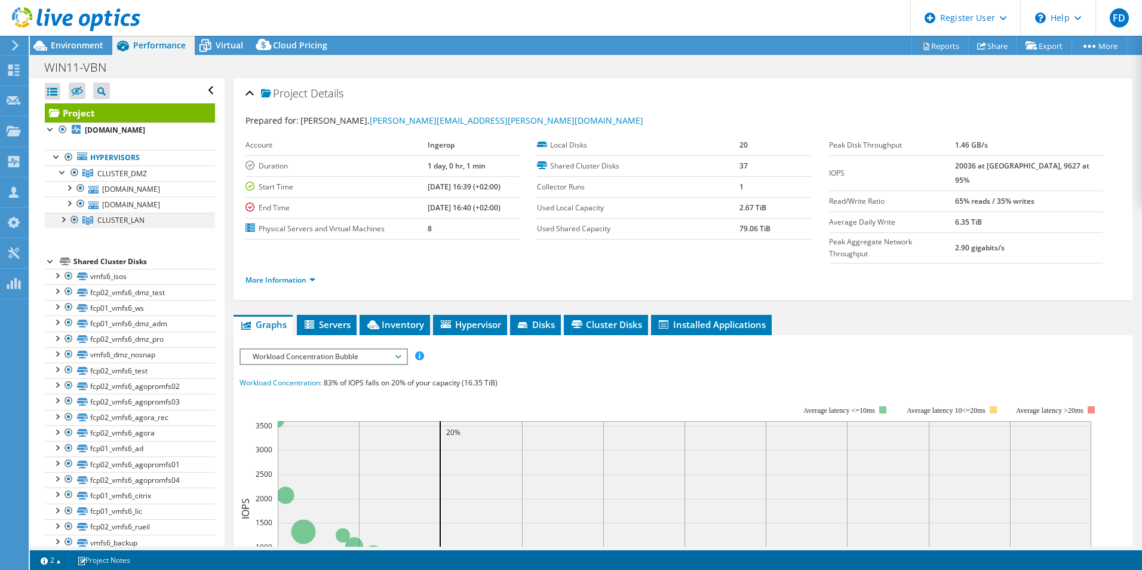
click at [62, 220] on div at bounding box center [63, 219] width 12 height 12
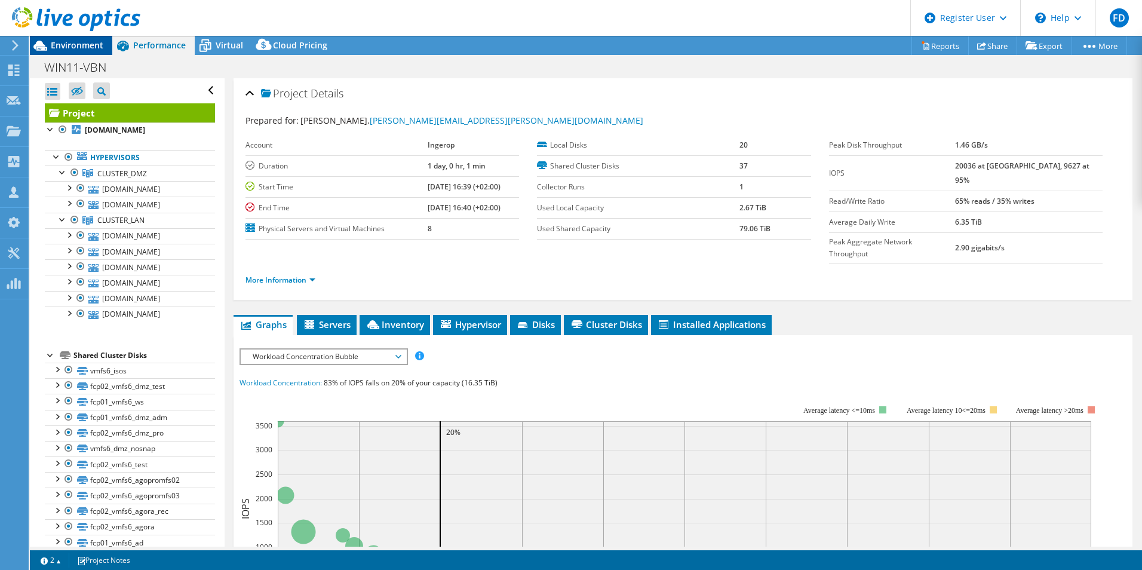
click at [77, 46] on span "Environment" at bounding box center [77, 44] width 53 height 11
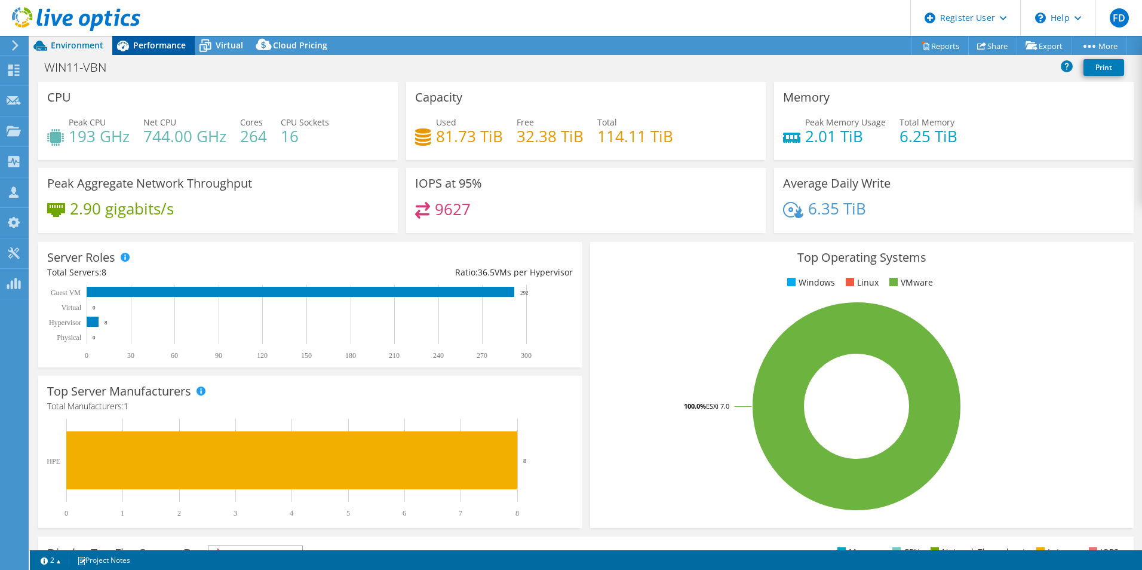
click at [135, 45] on span "Performance" at bounding box center [159, 44] width 53 height 11
